Goal: Find specific page/section

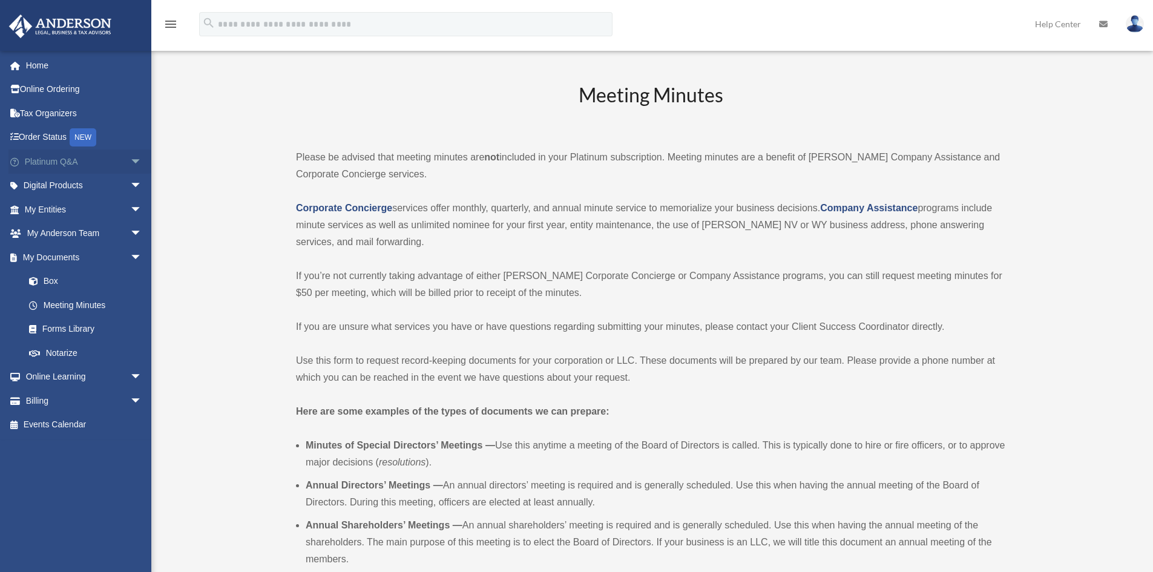
click at [130, 163] on span "arrow_drop_down" at bounding box center [142, 161] width 24 height 25
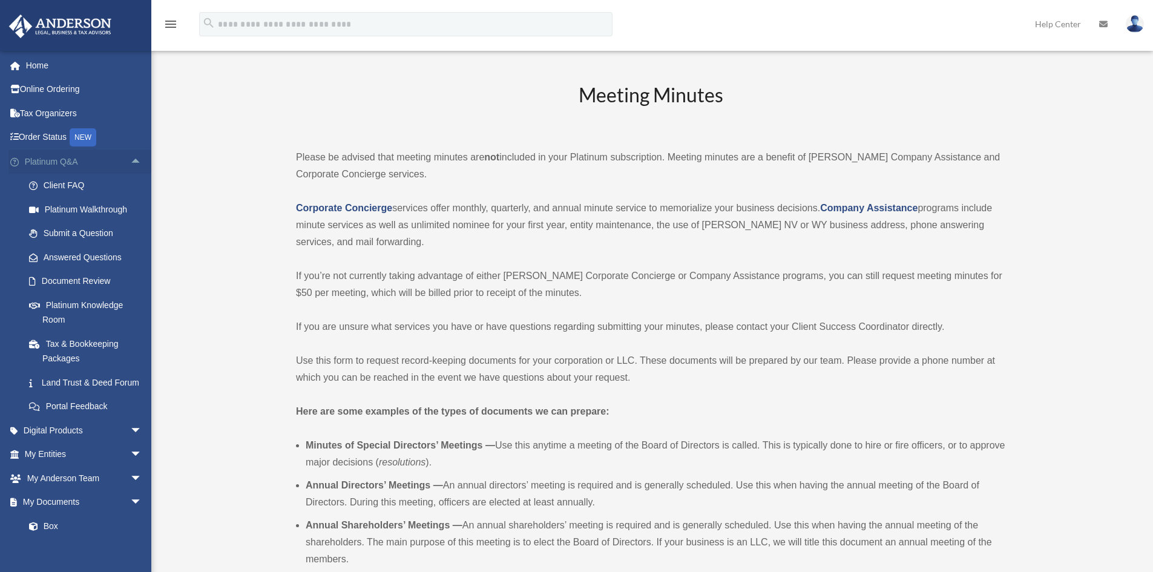
click at [130, 159] on span "arrow_drop_up" at bounding box center [142, 161] width 24 height 25
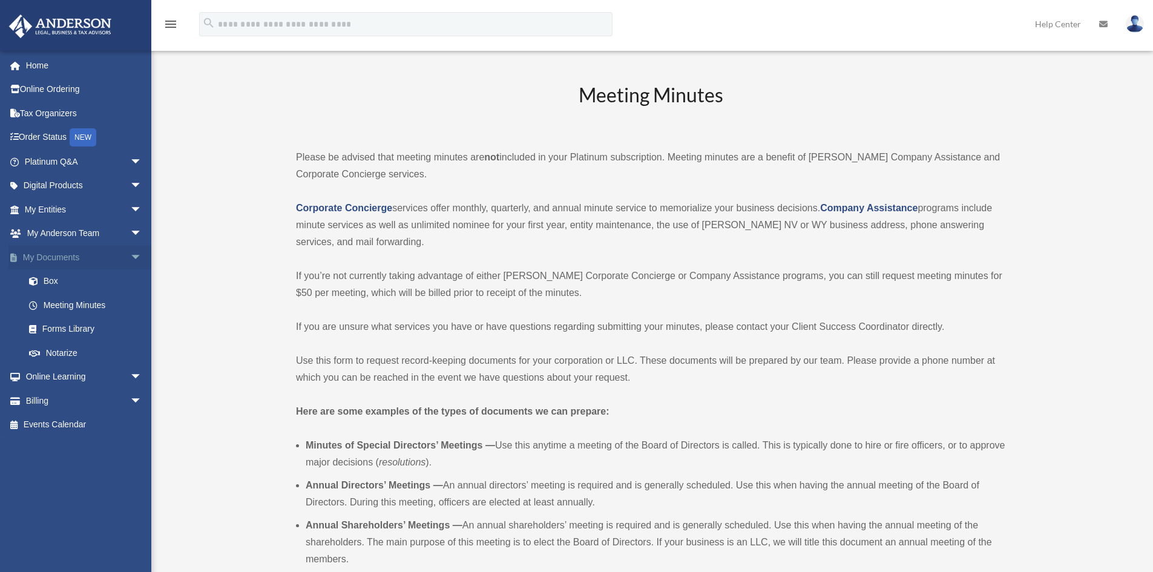
click at [130, 256] on span "arrow_drop_down" at bounding box center [142, 257] width 24 height 25
click at [130, 209] on span "arrow_drop_down" at bounding box center [142, 209] width 24 height 25
click at [71, 330] on link "My Blueprint" at bounding box center [88, 329] width 143 height 24
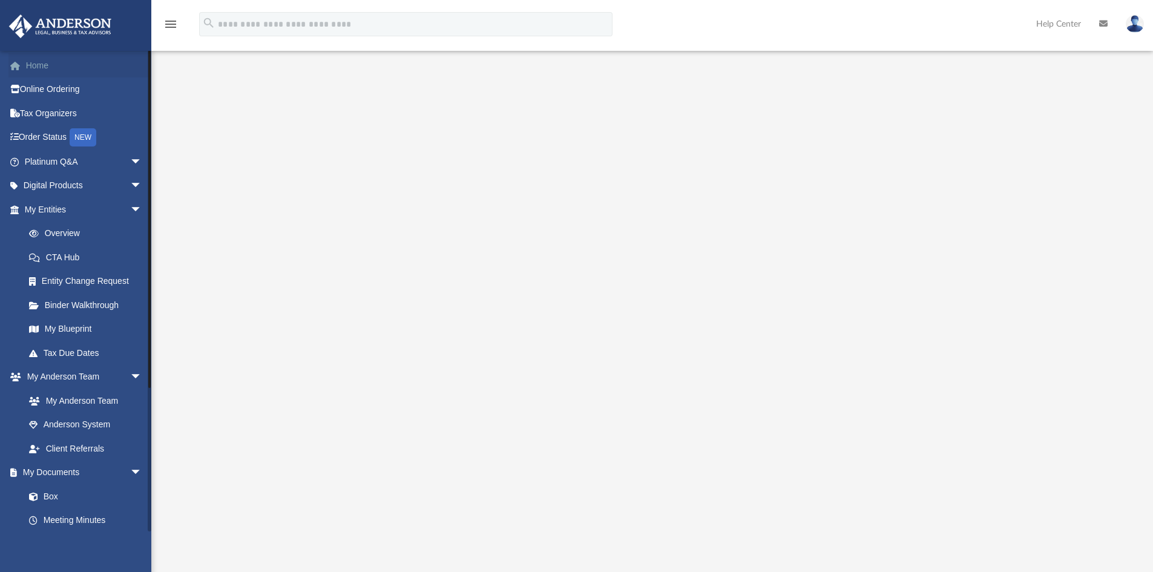
click at [93, 71] on link "Home" at bounding box center [84, 65] width 152 height 24
